Goal: Book appointment/travel/reservation

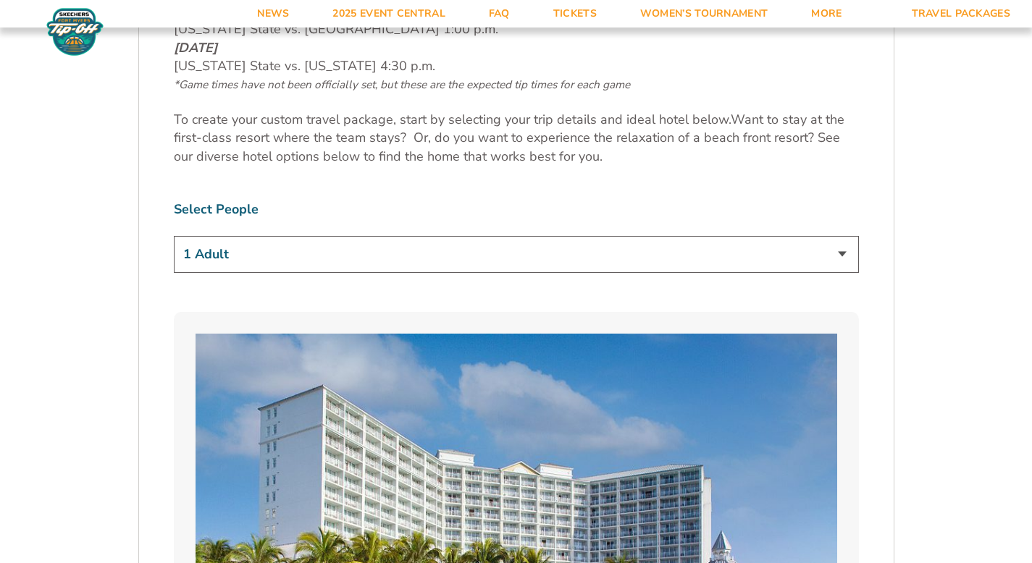
scroll to position [843, 0]
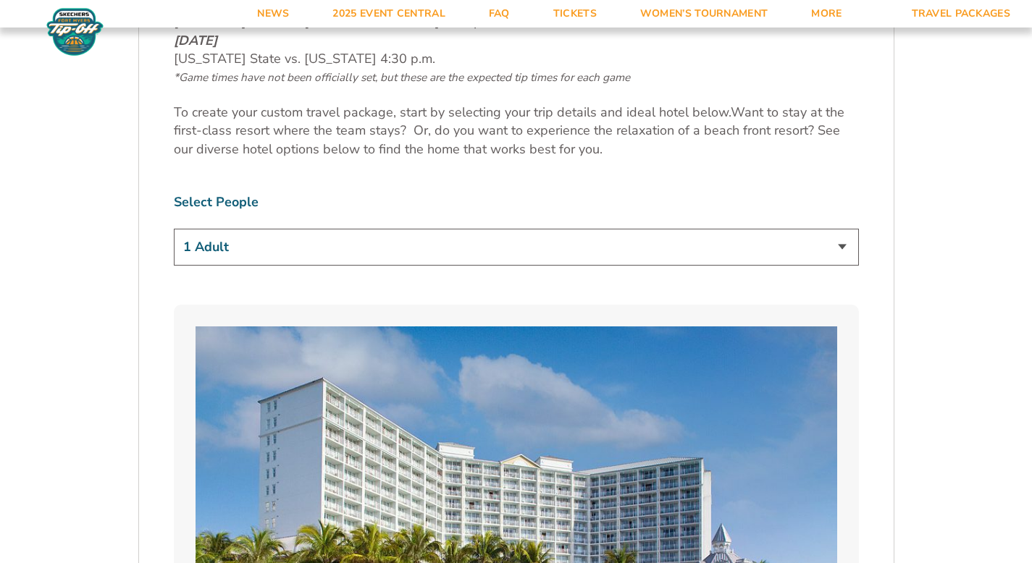
click at [401, 257] on select "1 Adult 2 Adults 3 Adults 4 Adults 2 Adults + 1 Child 2 Adults + 2 Children 2 A…" at bounding box center [516, 247] width 685 height 37
select select "2 Adults"
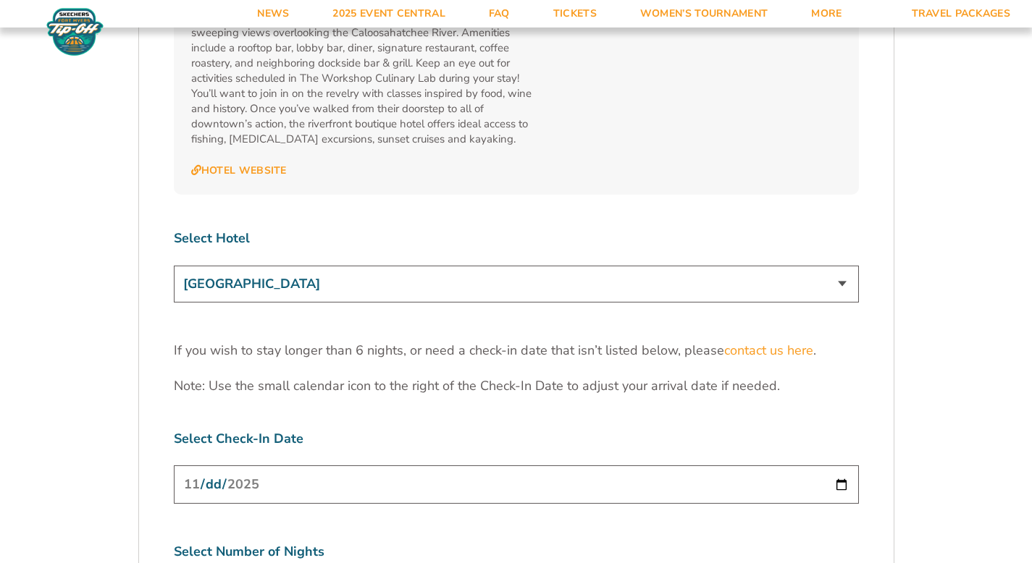
scroll to position [4404, 0]
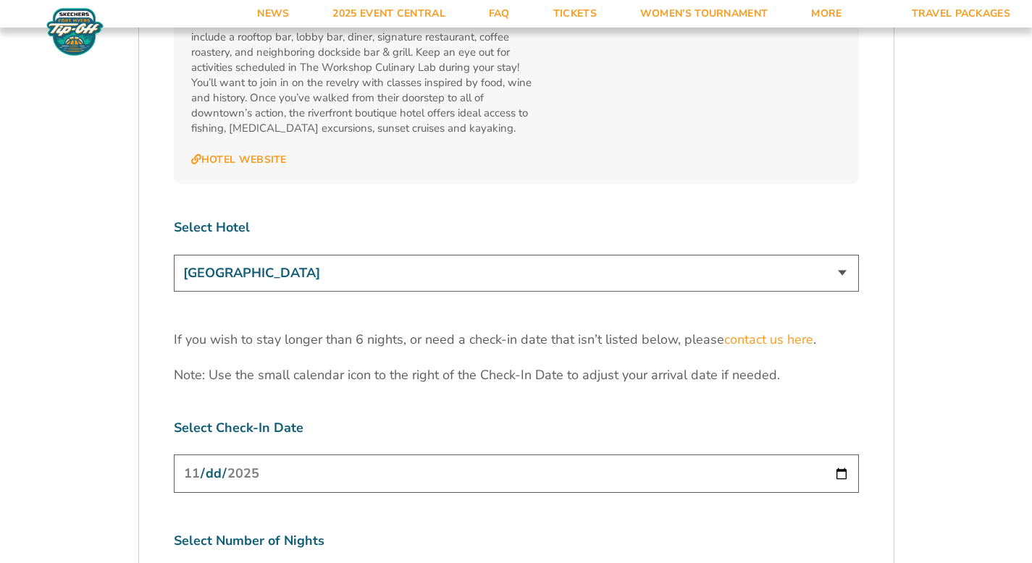
click at [271, 455] on input "[DATE]" at bounding box center [516, 474] width 685 height 38
click at [382, 455] on input "[DATE]" at bounding box center [516, 474] width 685 height 38
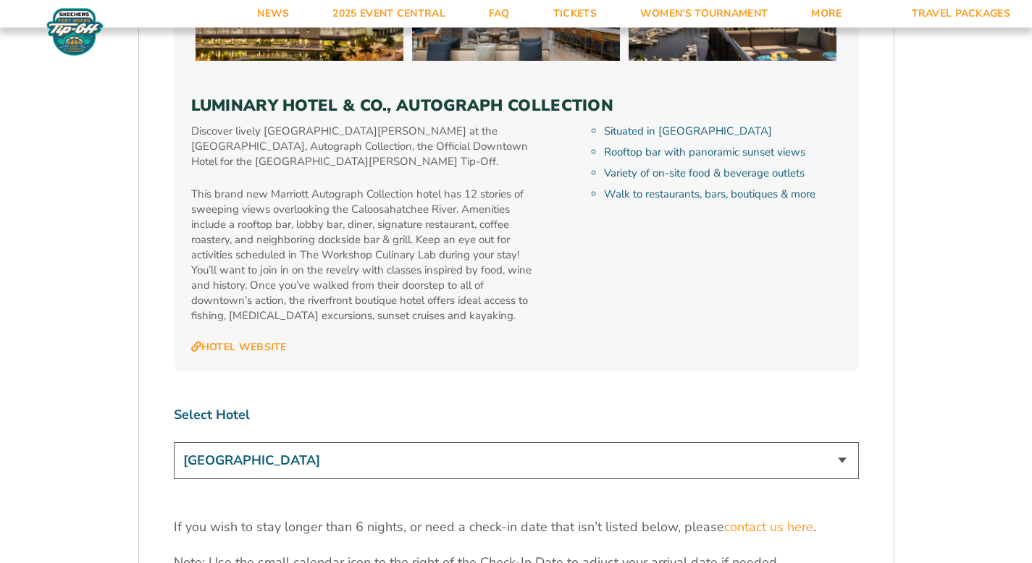
scroll to position [4275, 0]
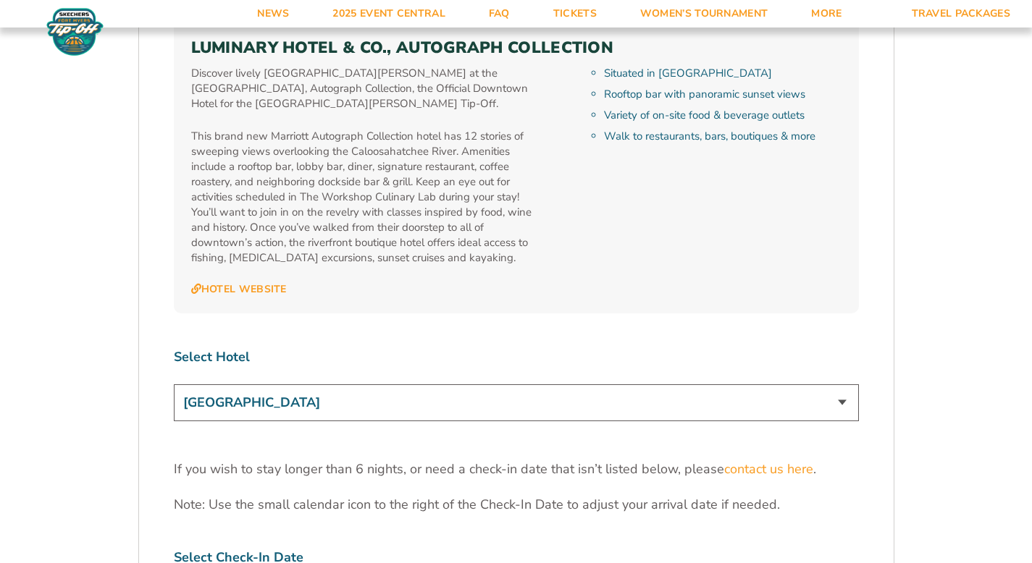
click at [311, 384] on select "[GEOGRAPHIC_DATA] [GEOGRAPHIC_DATA] [GEOGRAPHIC_DATA], Autograph Collection" at bounding box center [516, 402] width 685 height 37
select select "18478"
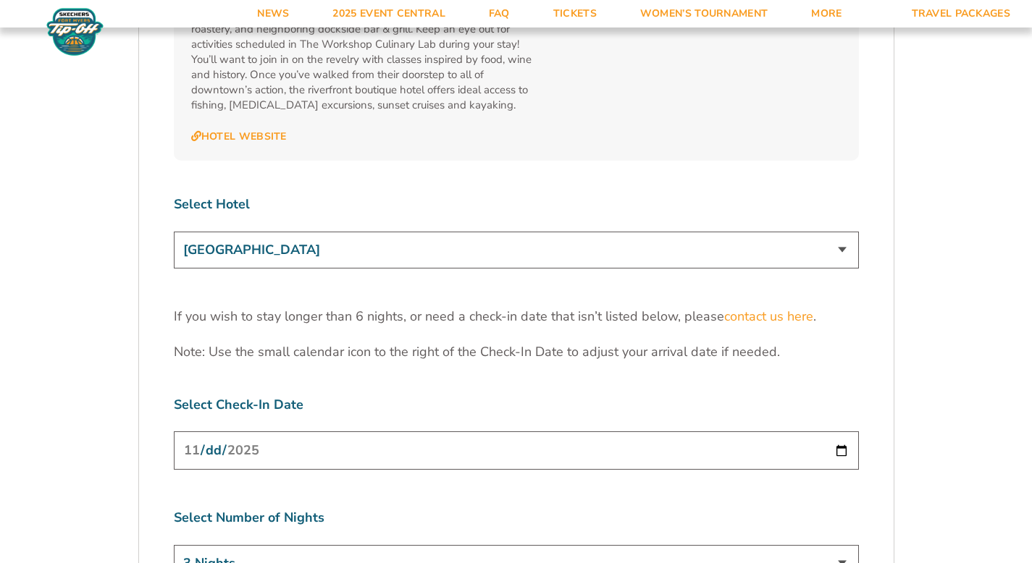
scroll to position [4432, 0]
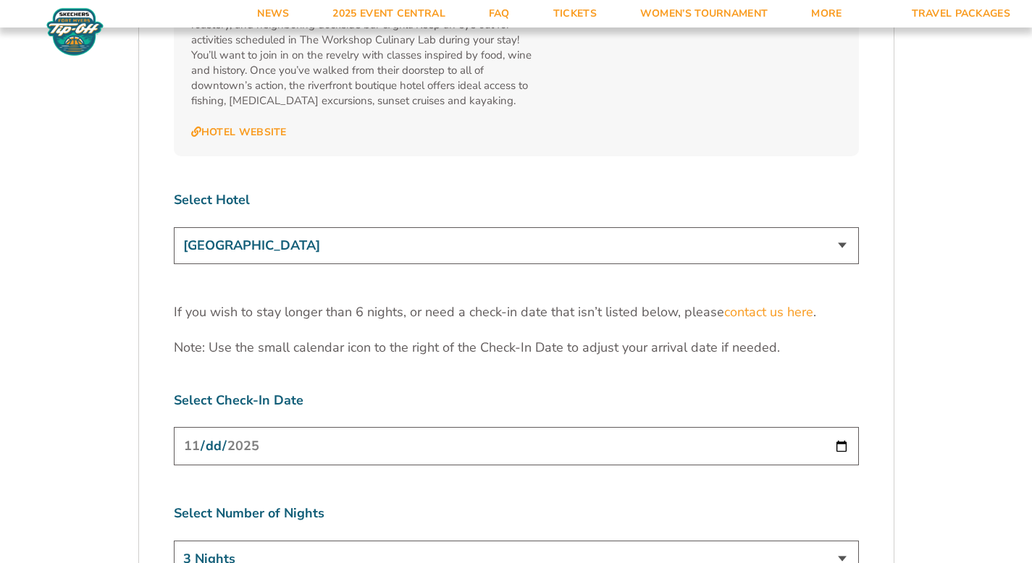
click at [294, 427] on input "[DATE]" at bounding box center [516, 446] width 685 height 38
click at [838, 427] on input "[DATE]" at bounding box center [516, 446] width 685 height 38
type input "[DATE]"
click at [285, 227] on select "[GEOGRAPHIC_DATA] [GEOGRAPHIC_DATA] [GEOGRAPHIC_DATA], Autograph Collection" at bounding box center [516, 245] width 685 height 37
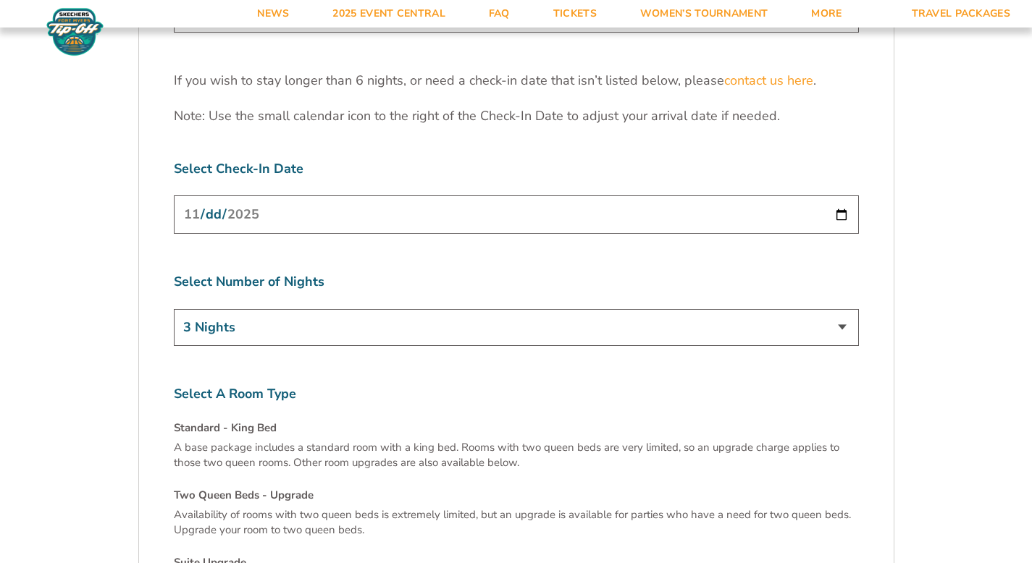
scroll to position [4695, 0]
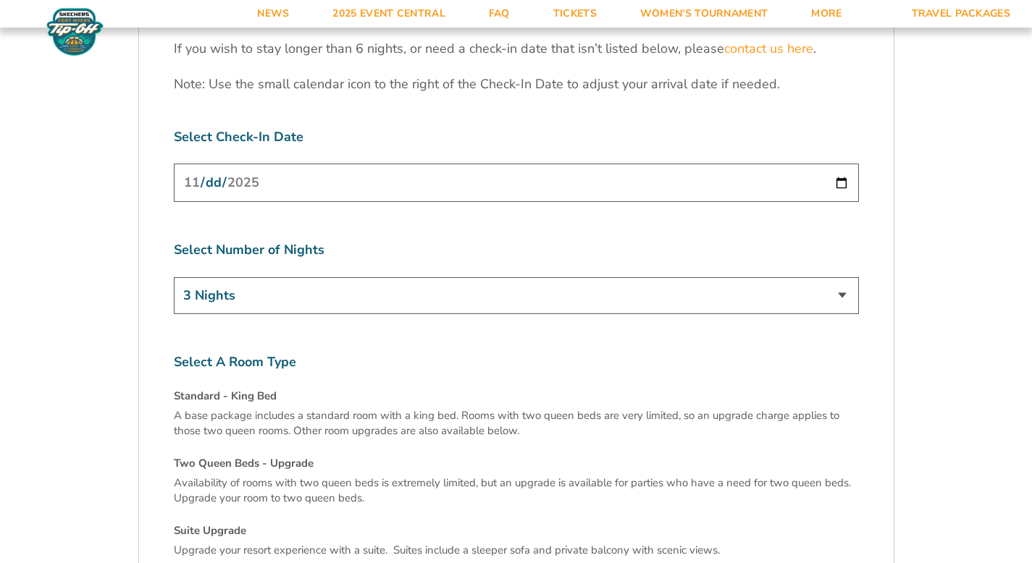
click at [333, 277] on select "3 Nights 4 Nights 5 Nights 6 Nights" at bounding box center [516, 295] width 685 height 37
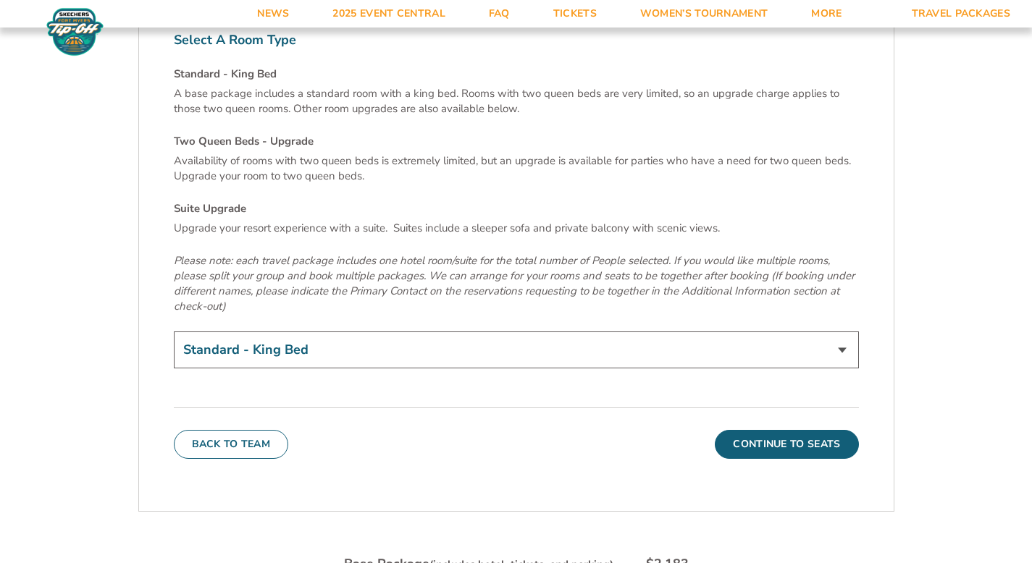
scroll to position [5022, 0]
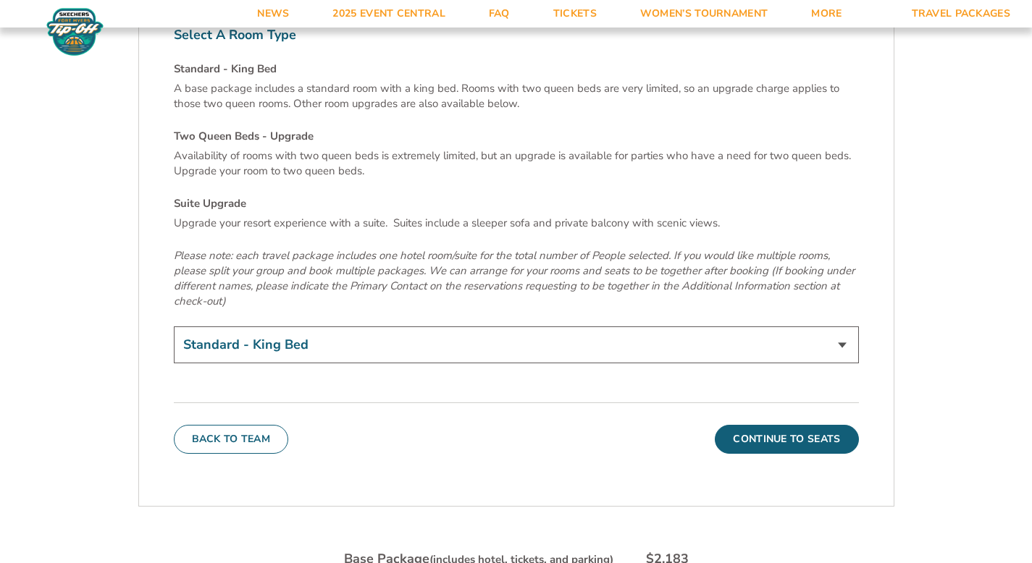
click at [300, 327] on select "Standard - King Bed Two Queen Beds - Upgrade (+$15 per night) Suite Upgrade (+$…" at bounding box center [516, 345] width 685 height 37
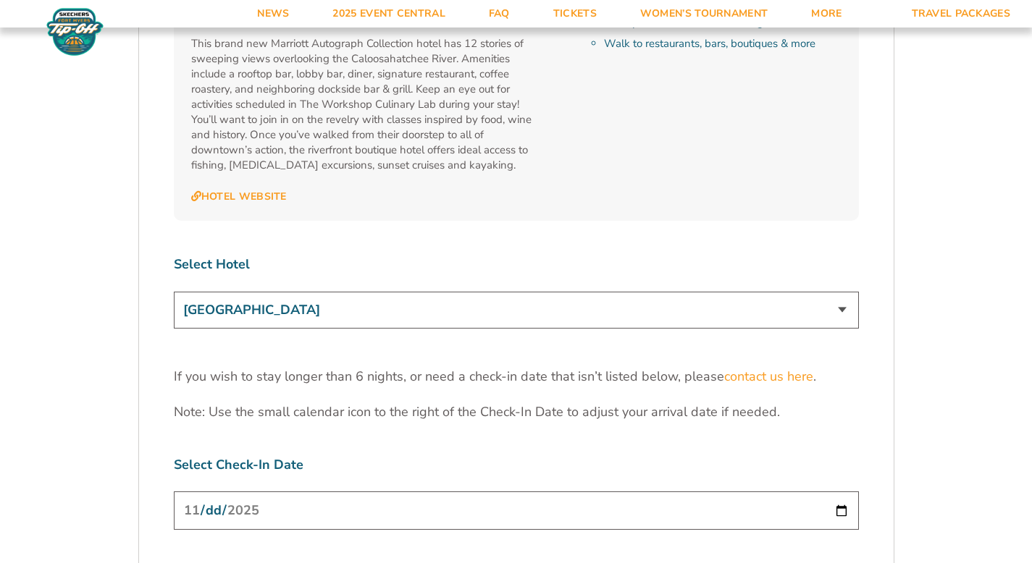
scroll to position [4344, 0]
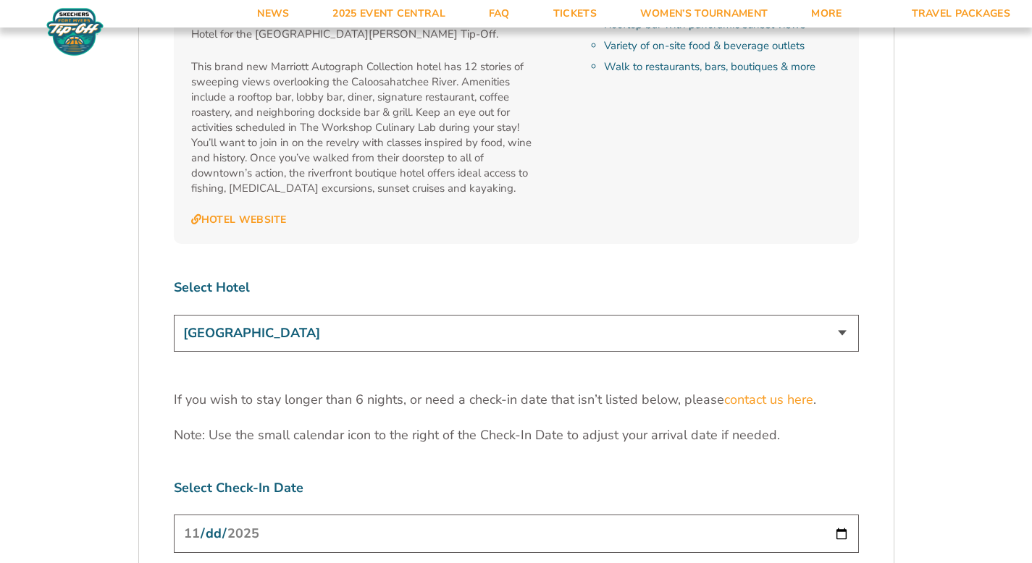
click at [458, 315] on select "[GEOGRAPHIC_DATA] [GEOGRAPHIC_DATA] [GEOGRAPHIC_DATA], Autograph Collection" at bounding box center [516, 333] width 685 height 37
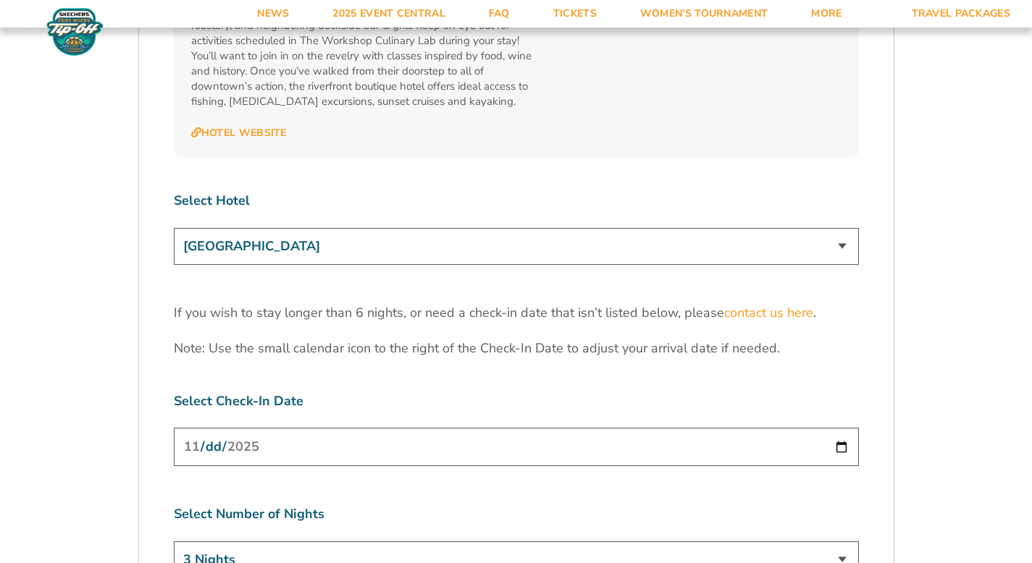
scroll to position [4435, 0]
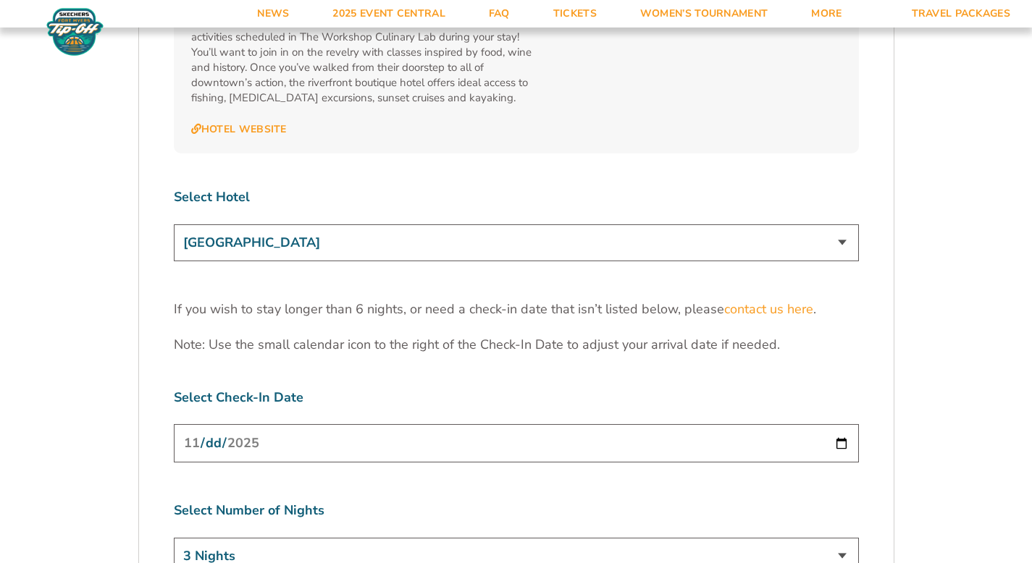
click at [385, 224] on select "[GEOGRAPHIC_DATA] [GEOGRAPHIC_DATA] [GEOGRAPHIC_DATA], Autograph Collection" at bounding box center [516, 242] width 685 height 37
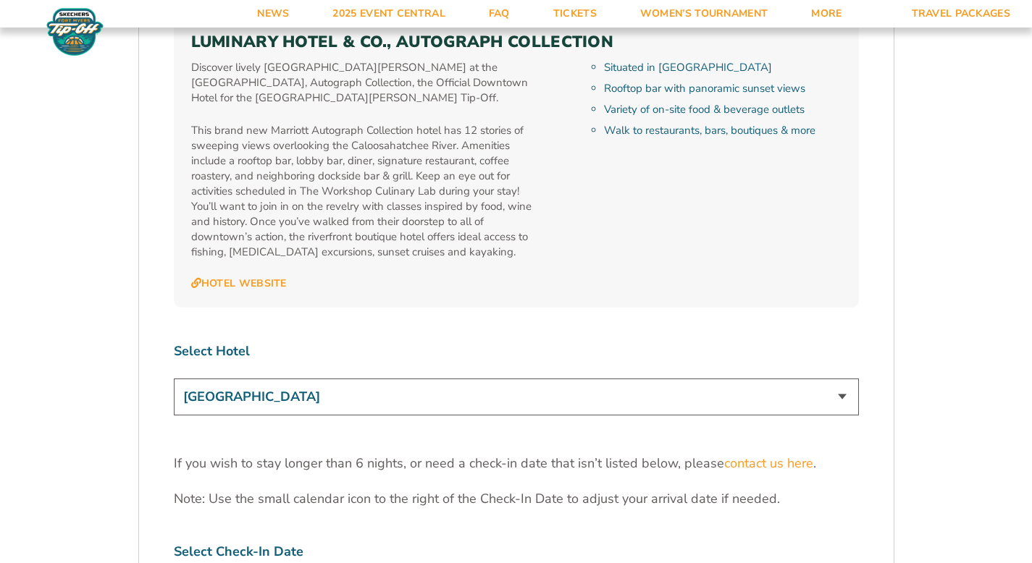
scroll to position [4278, 0]
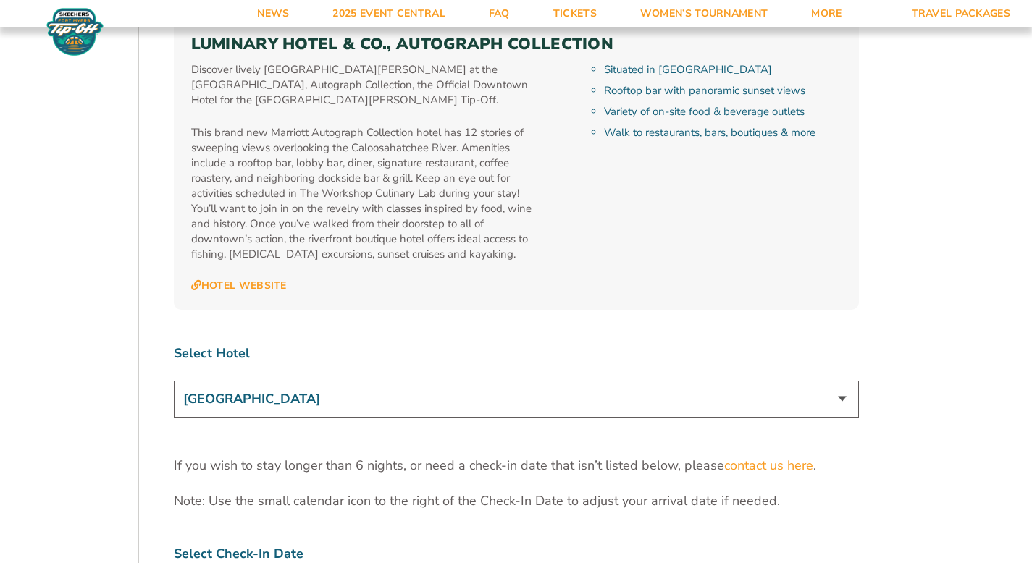
click at [314, 381] on select "[GEOGRAPHIC_DATA] [GEOGRAPHIC_DATA] [GEOGRAPHIC_DATA], Autograph Collection" at bounding box center [516, 399] width 685 height 37
select select "17487"
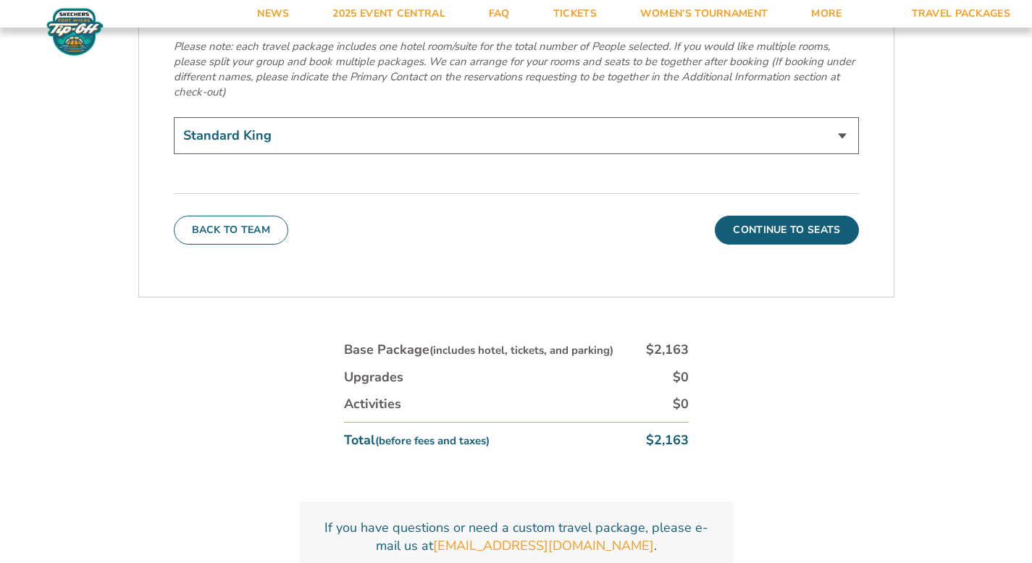
scroll to position [5225, 0]
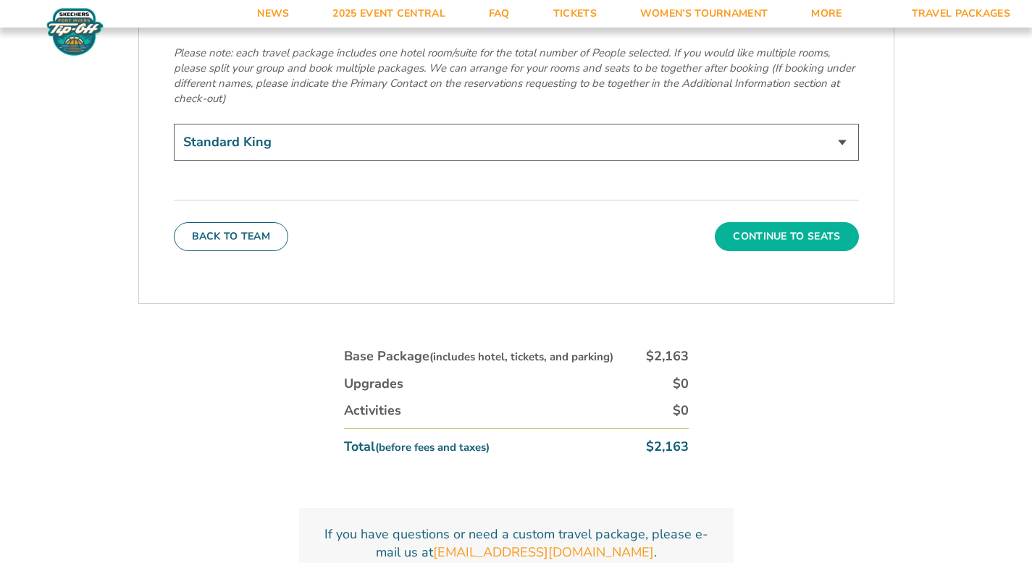
click at [767, 222] on button "Continue To Seats" at bounding box center [786, 236] width 143 height 29
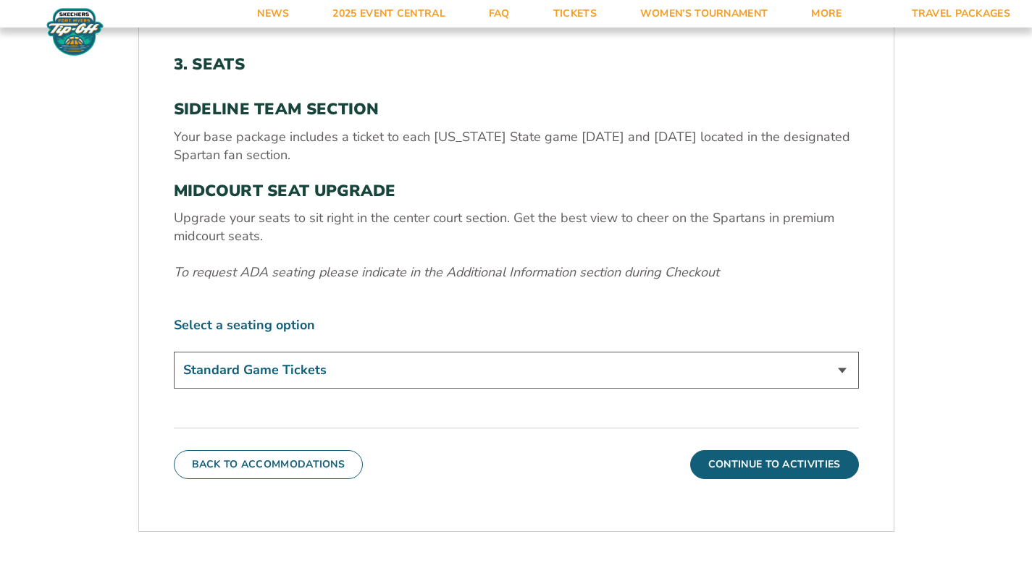
scroll to position [488, 0]
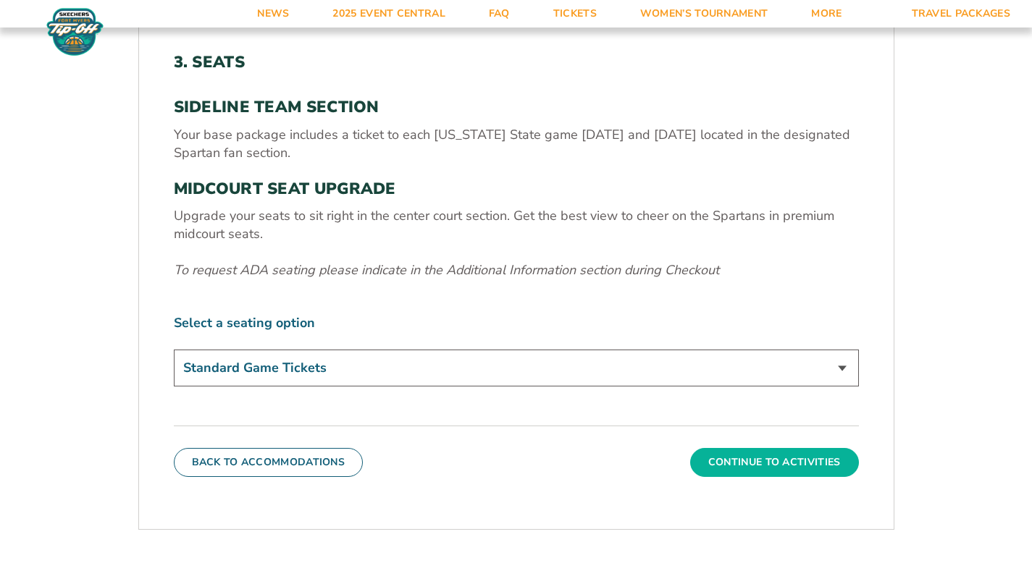
click at [769, 470] on button "Continue To Activities" at bounding box center [774, 462] width 169 height 29
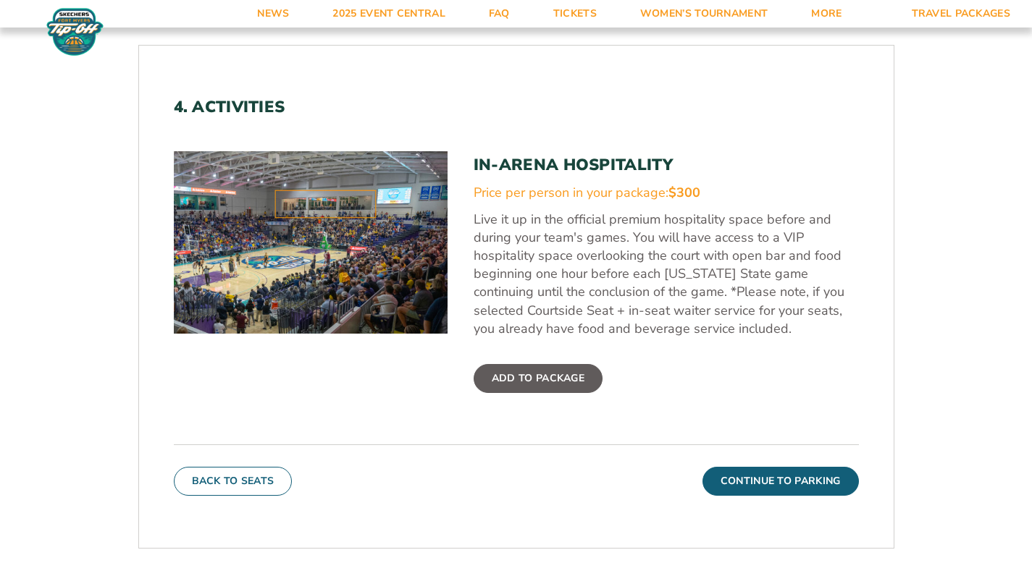
scroll to position [450, 0]
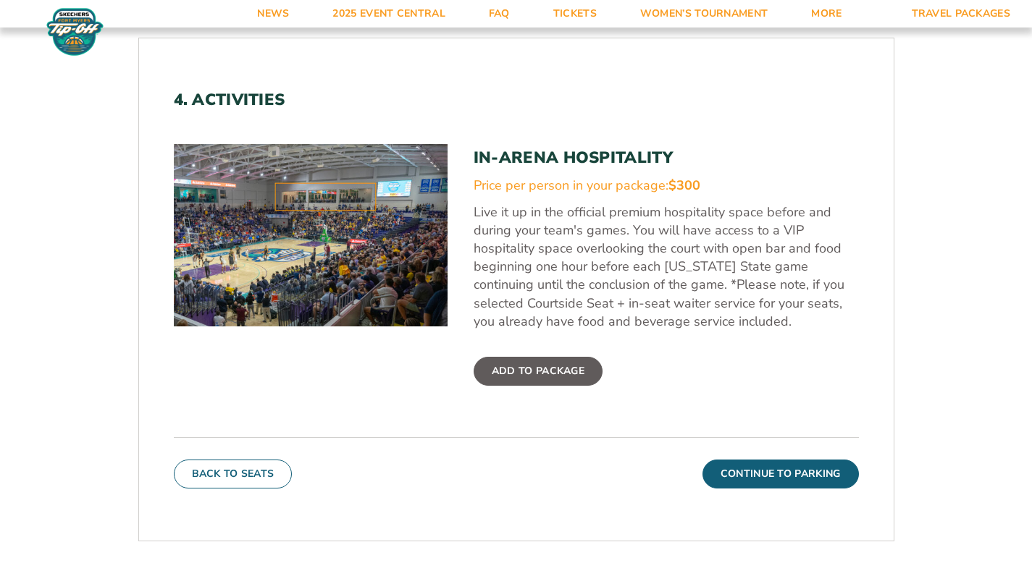
click at [769, 470] on button "Continue To Parking" at bounding box center [780, 474] width 156 height 29
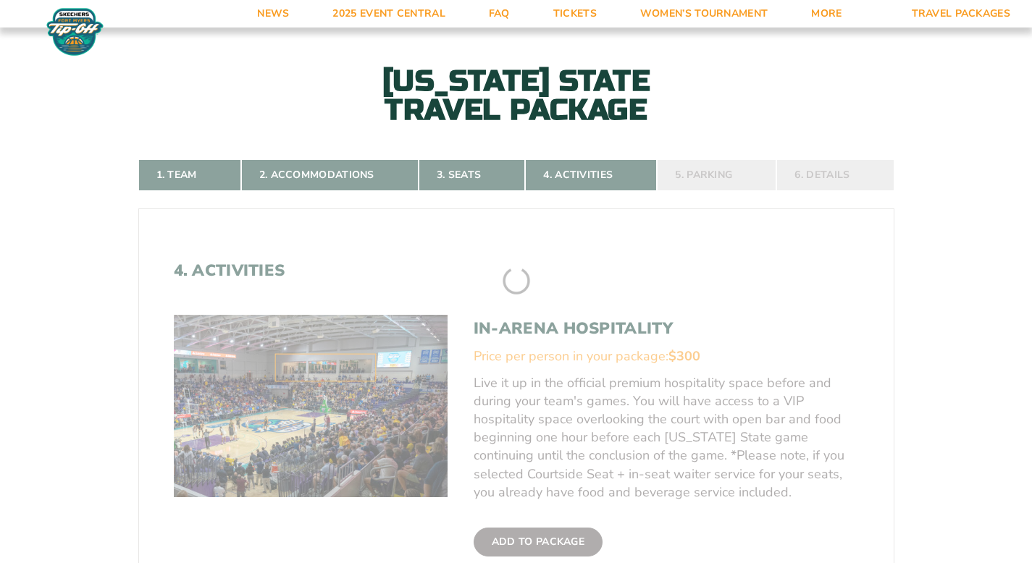
scroll to position [266, 0]
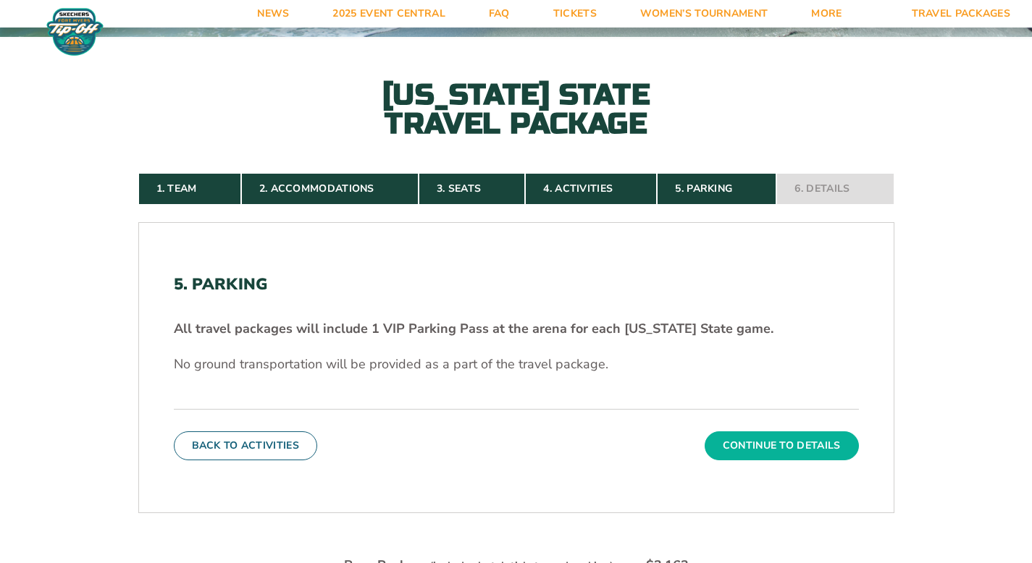
click at [771, 453] on button "Continue To Details" at bounding box center [781, 446] width 154 height 29
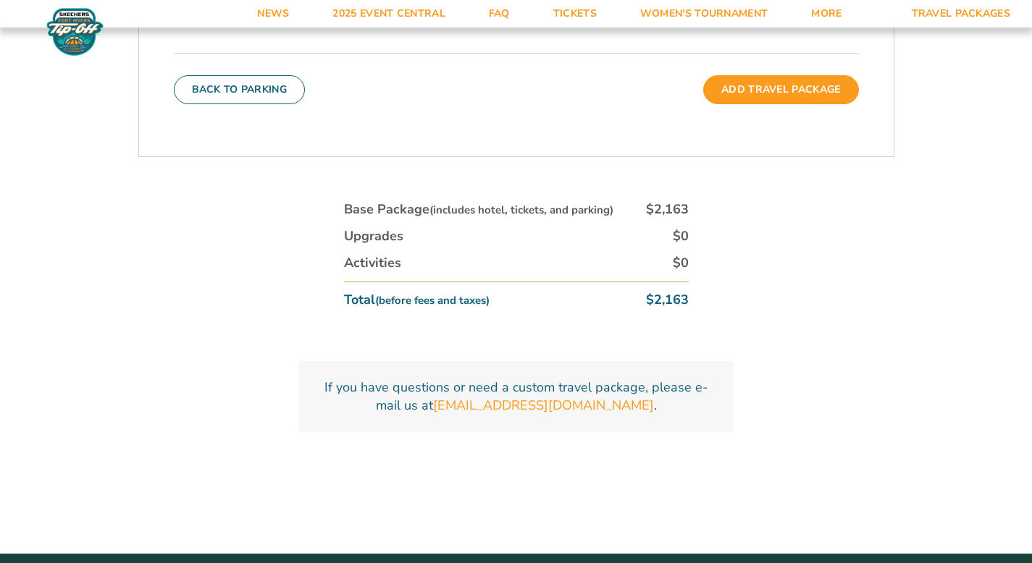
scroll to position [779, 0]
